Goal: Transaction & Acquisition: Purchase product/service

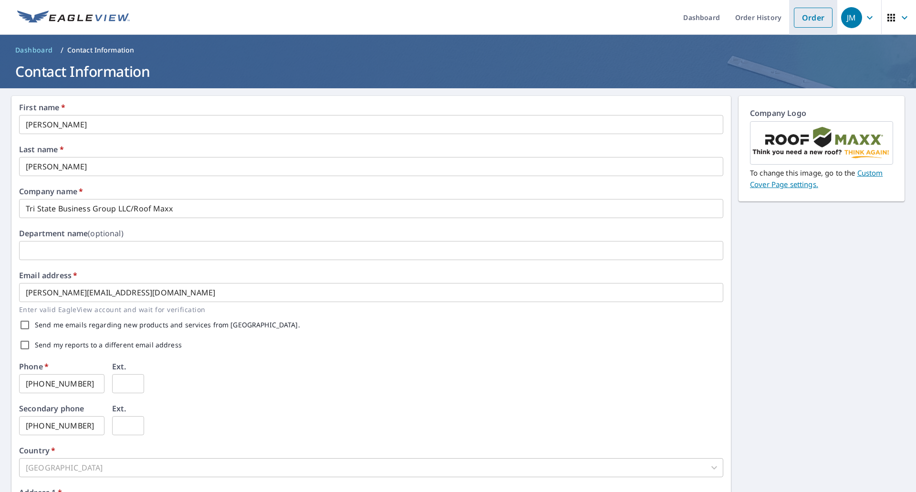
drag, startPoint x: 804, startPoint y: 12, endPoint x: 789, endPoint y: 12, distance: 15.3
click at [804, 12] on link "Order" at bounding box center [813, 18] width 39 height 20
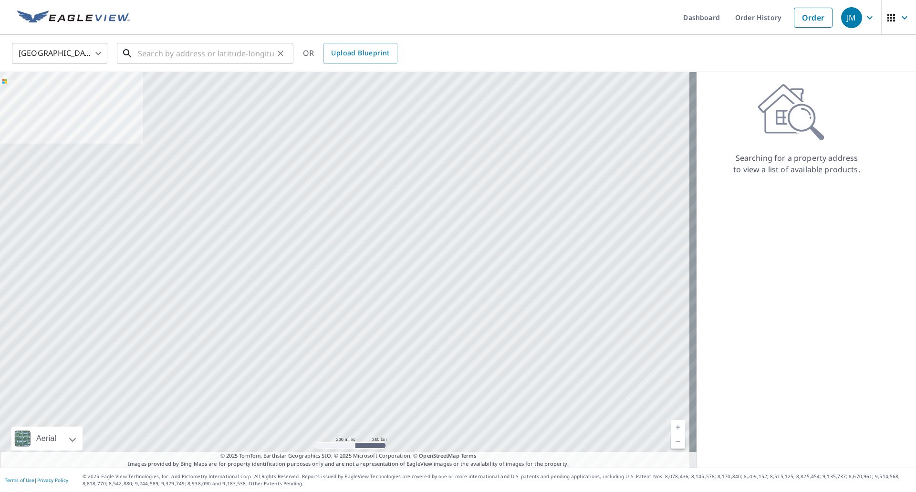
click at [217, 47] on input "text" at bounding box center [206, 53] width 136 height 27
paste input "[STREET_ADDRESS]"
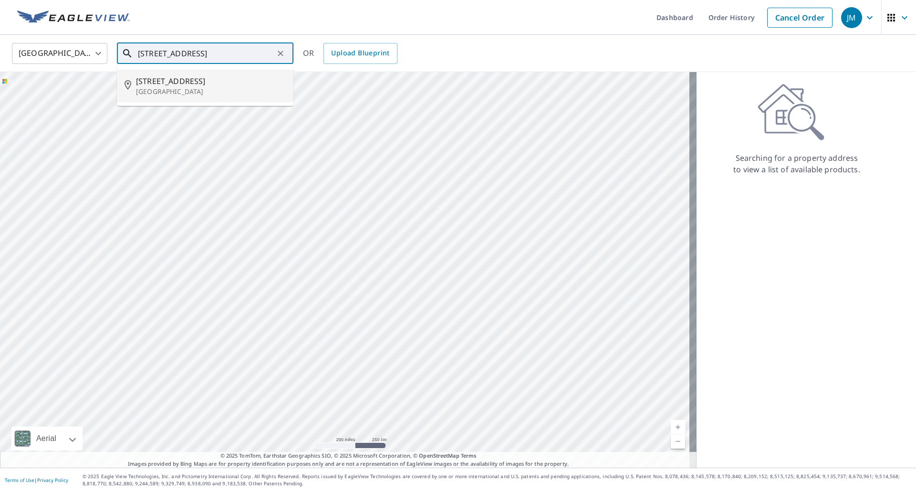
click at [159, 80] on span "[STREET_ADDRESS]" at bounding box center [211, 80] width 150 height 11
type input "[STREET_ADDRESS]"
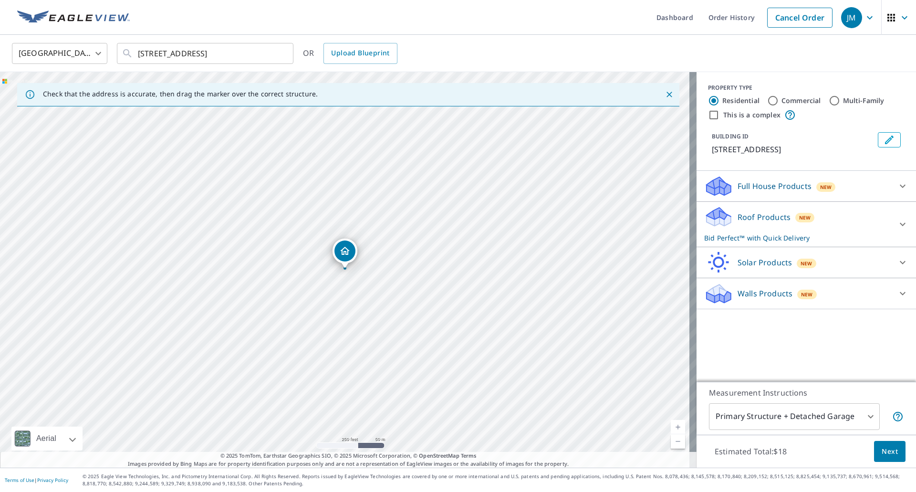
click at [882, 446] on span "Next" at bounding box center [890, 452] width 16 height 12
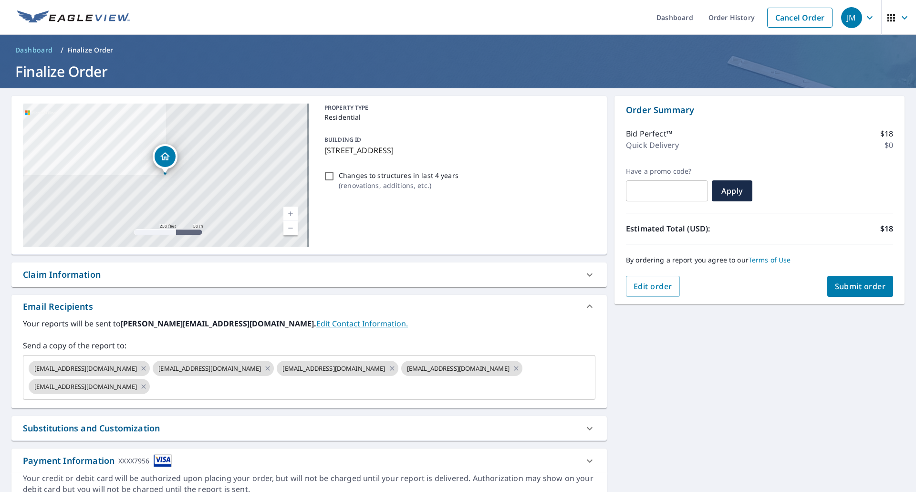
click at [64, 275] on div "Claim Information" at bounding box center [62, 274] width 78 height 13
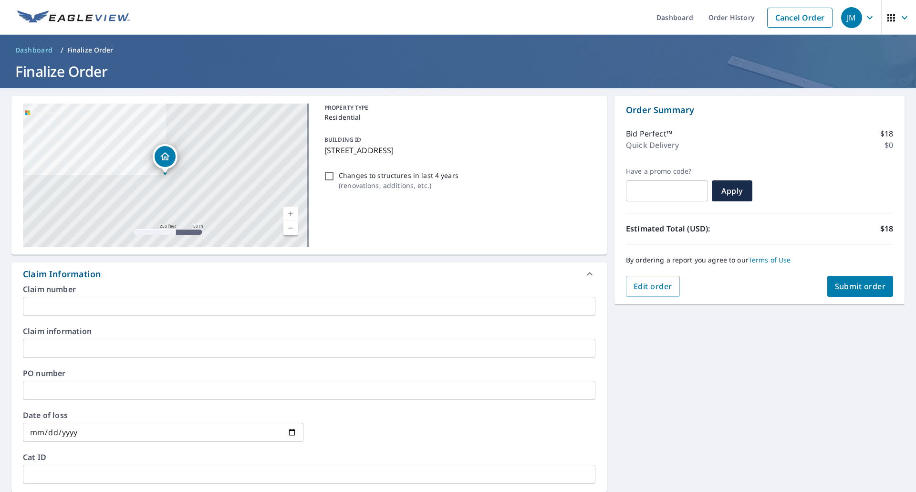
click at [82, 301] on input "text" at bounding box center [309, 306] width 572 height 19
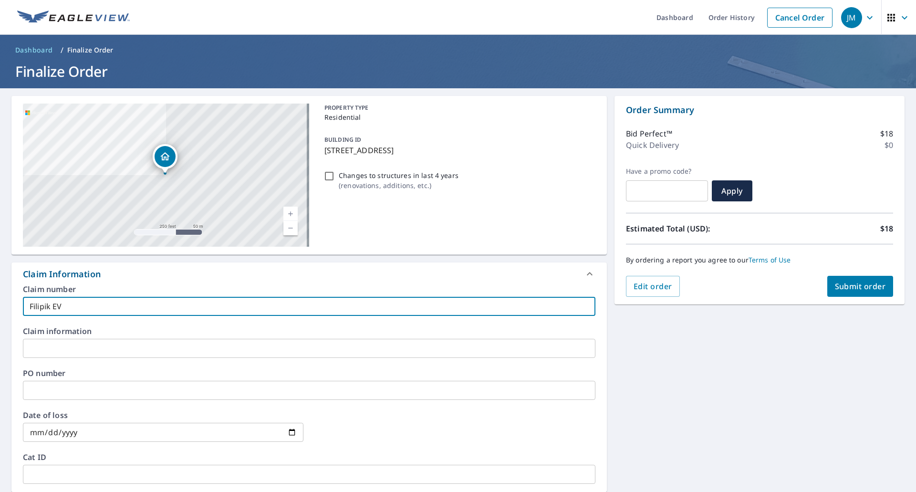
type input "Filipik EV"
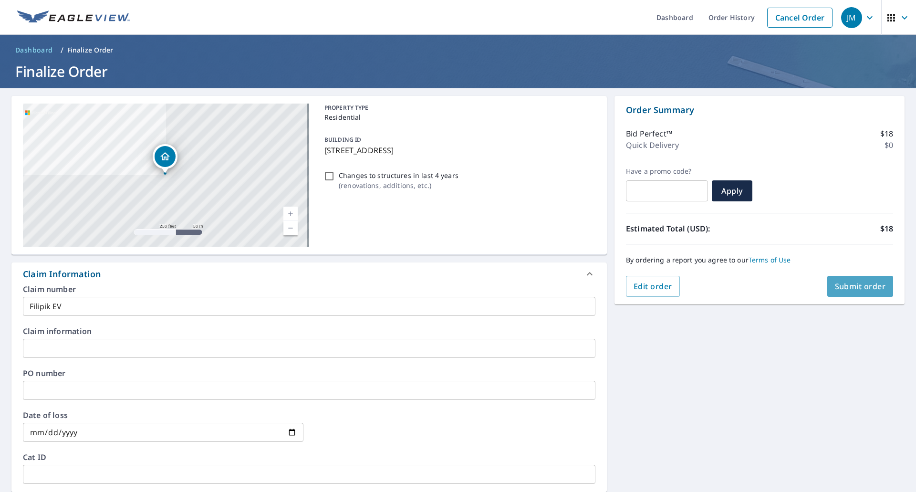
click at [861, 285] on span "Submit order" at bounding box center [860, 286] width 51 height 10
